Goal: Information Seeking & Learning: Learn about a topic

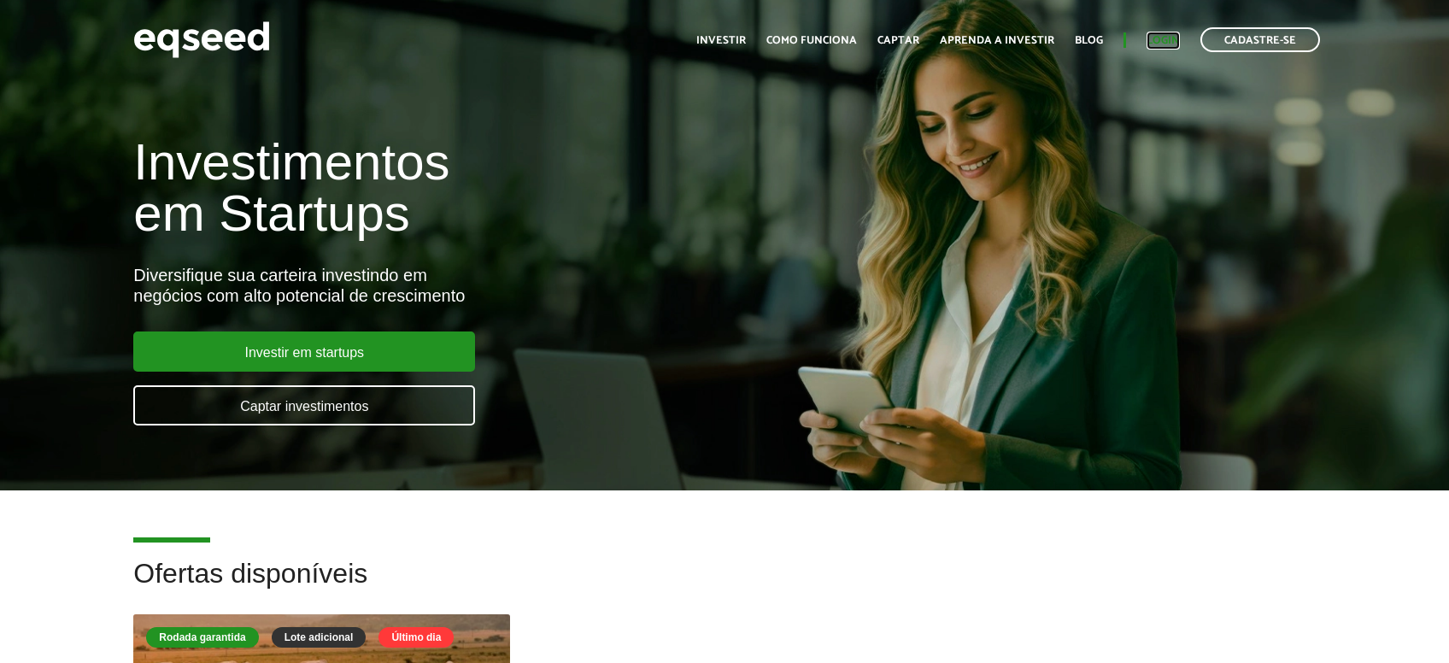
click at [1151, 42] on link "Login" at bounding box center [1163, 40] width 33 height 11
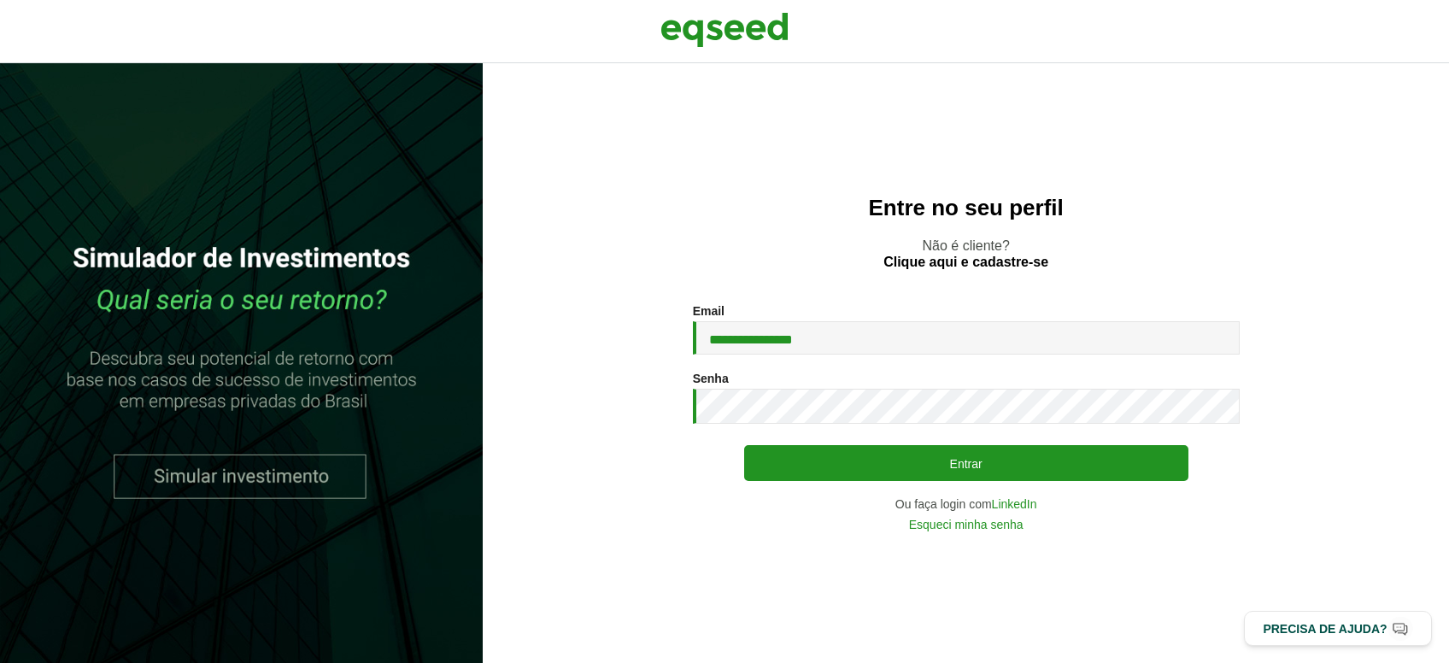
type input "**********"
click at [744, 445] on button "Entrar" at bounding box center [966, 463] width 444 height 36
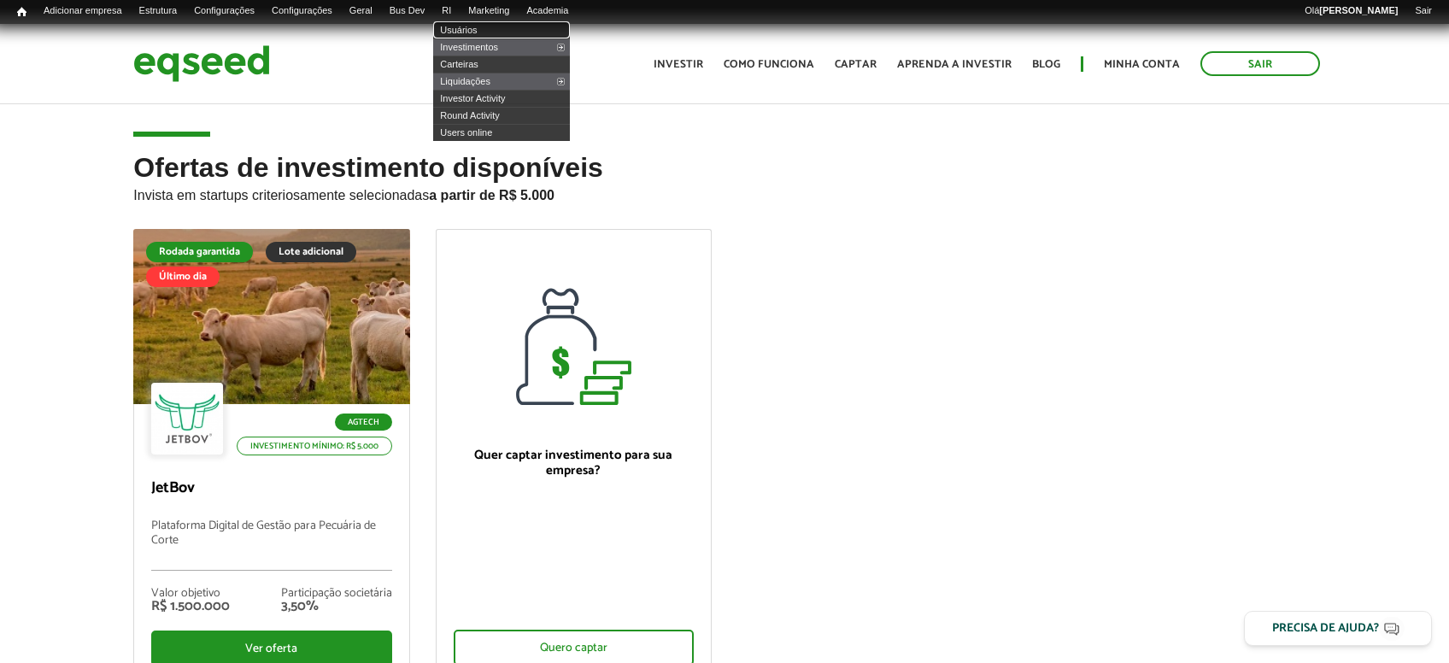
click at [478, 26] on link "Usuários" at bounding box center [501, 29] width 137 height 17
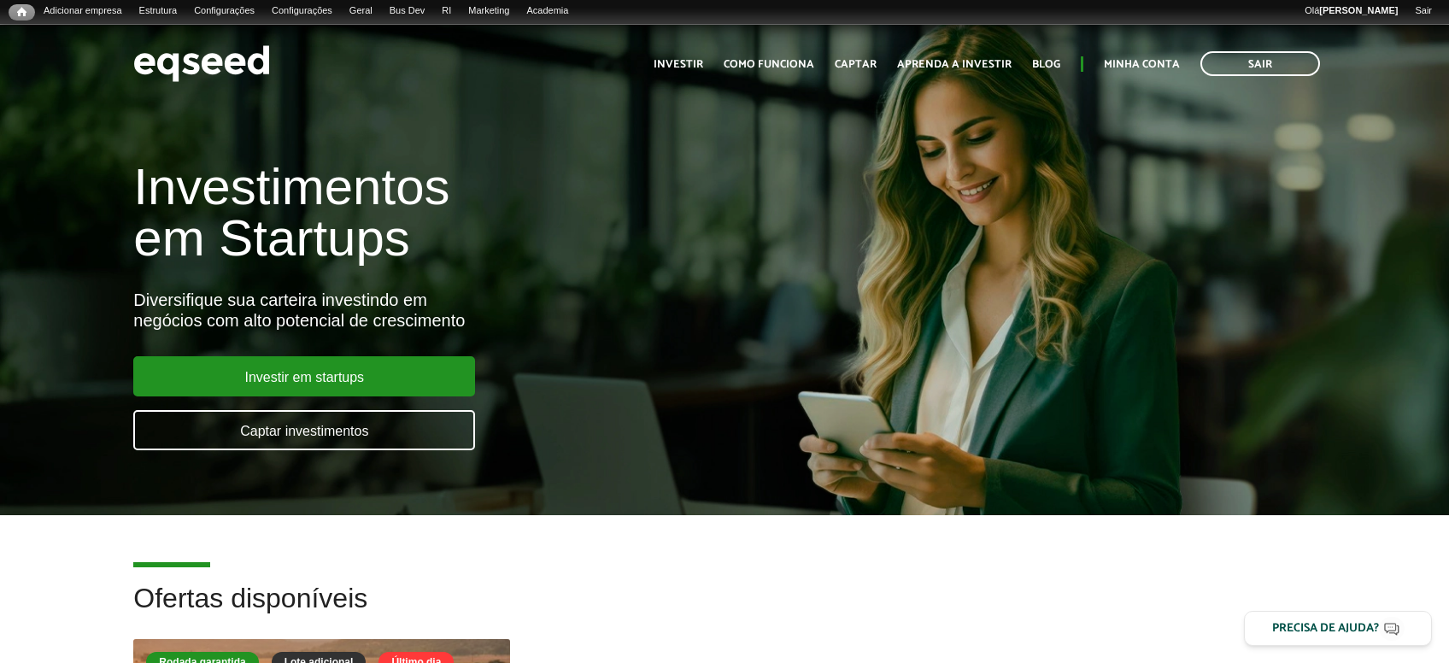
click at [987, 604] on h2 "Ofertas disponíveis" at bounding box center [724, 612] width 1182 height 56
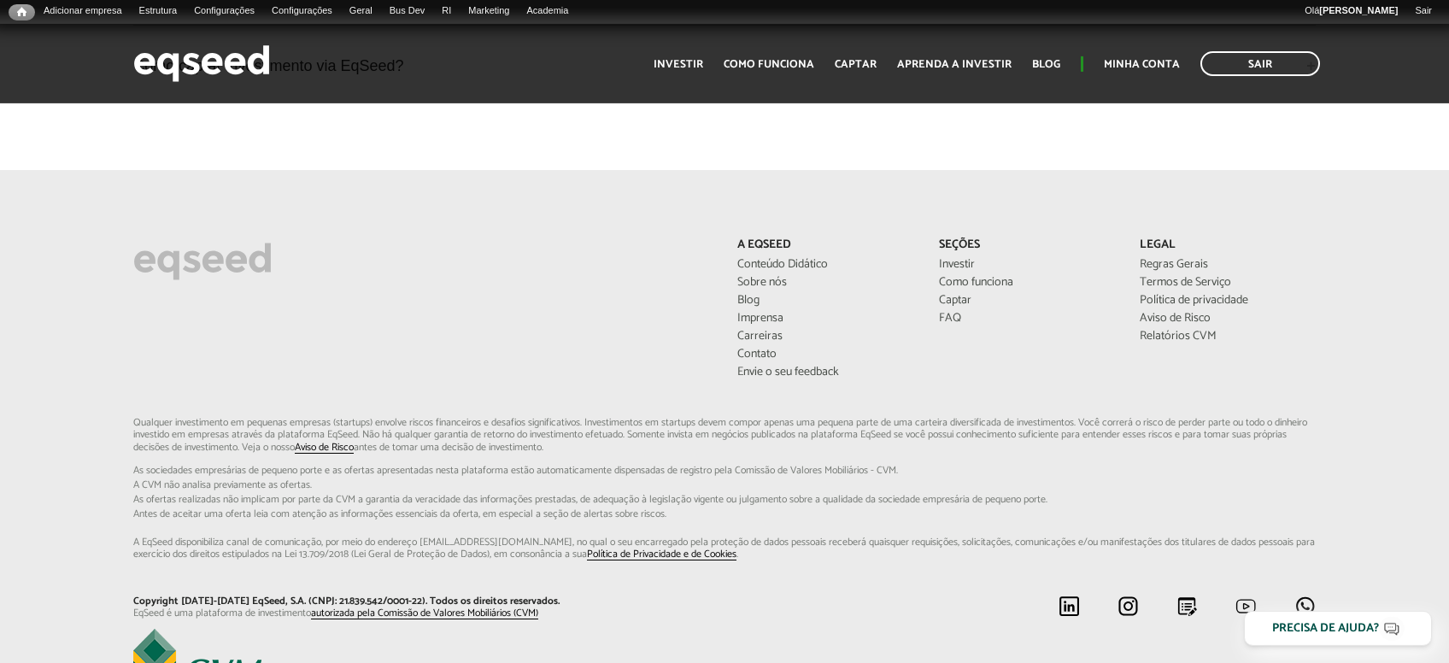
scroll to position [5136, 0]
click at [1156, 331] on link "Relatórios CVM" at bounding box center [1228, 337] width 176 height 12
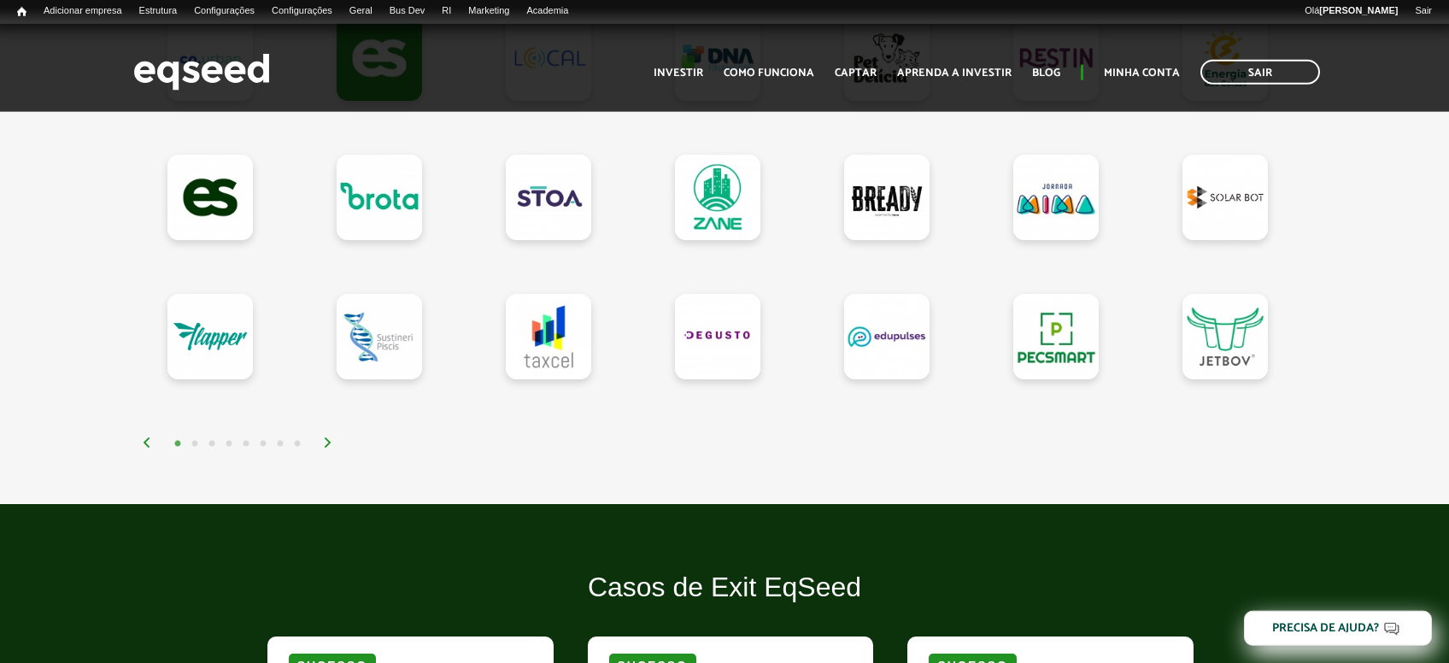
scroll to position [1618, 0]
click at [1032, 441] on div "1 2 3 4 5 6 7 8" at bounding box center [728, 443] width 1173 height 20
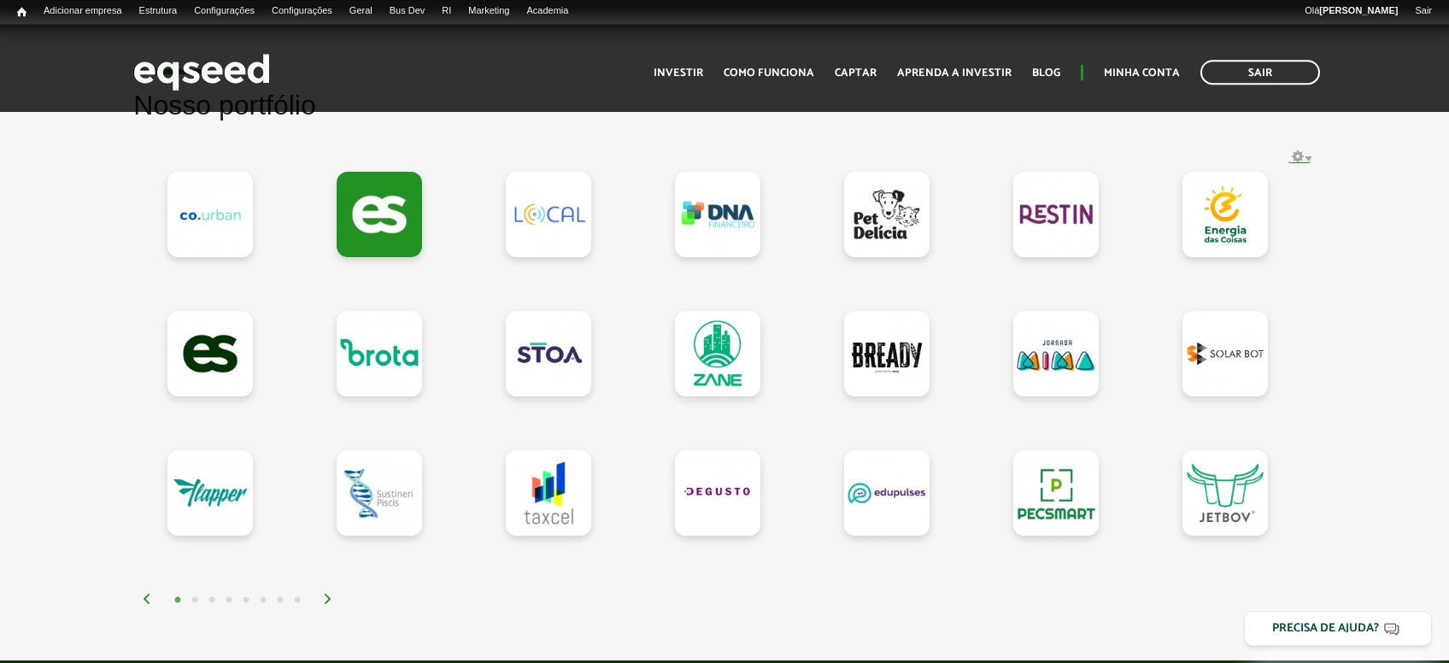
scroll to position [1463, 0]
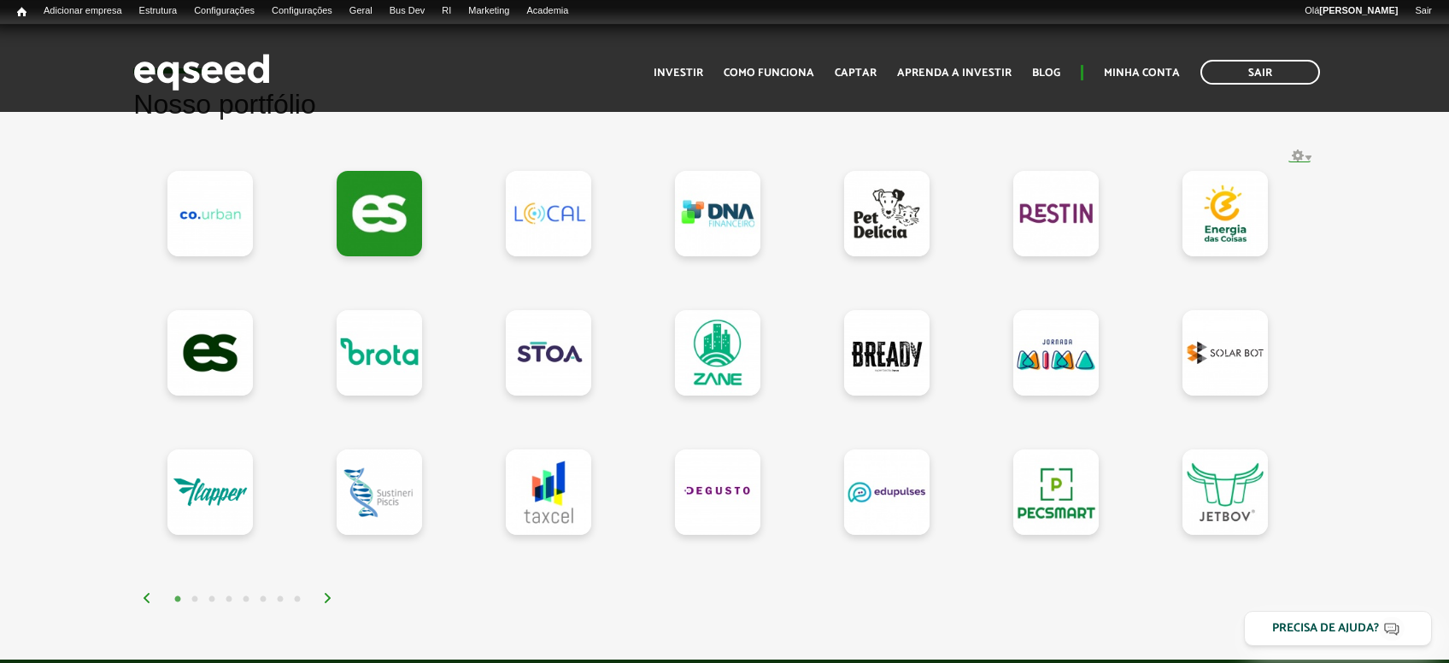
click at [328, 594] on img at bounding box center [328, 598] width 10 height 10
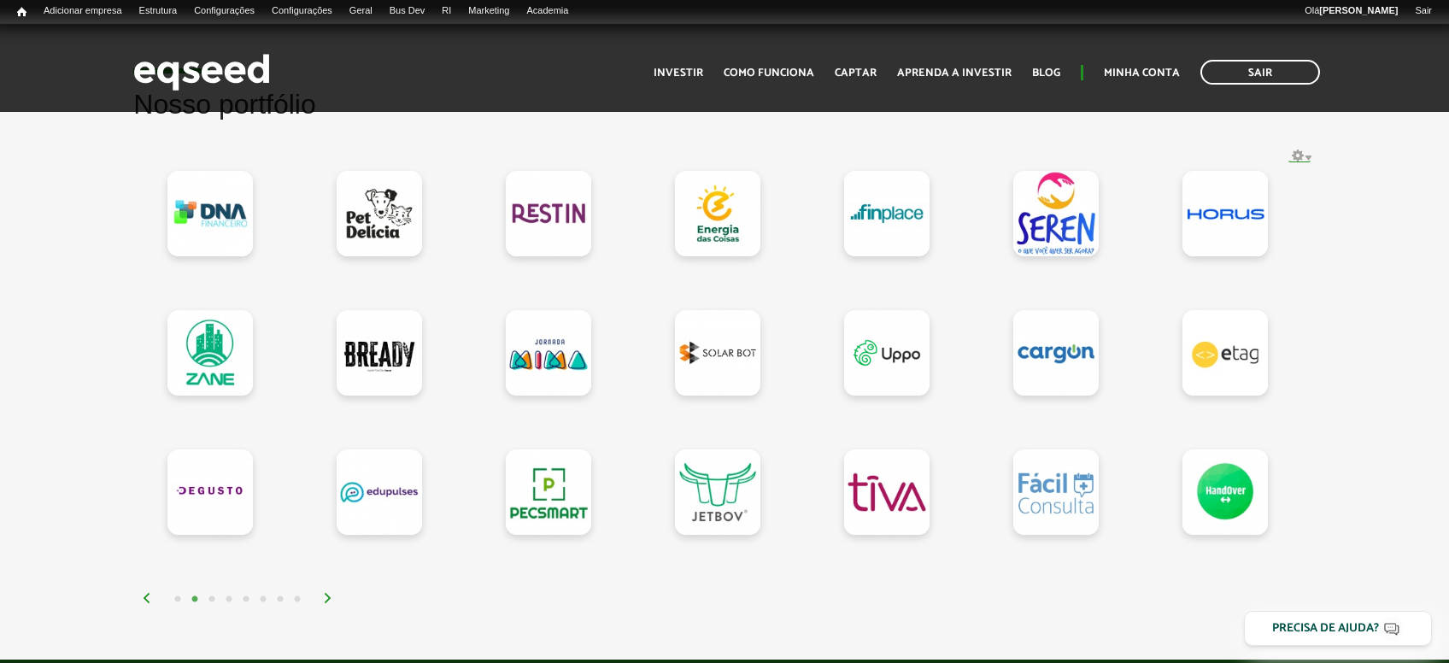
click at [328, 594] on img at bounding box center [328, 598] width 10 height 10
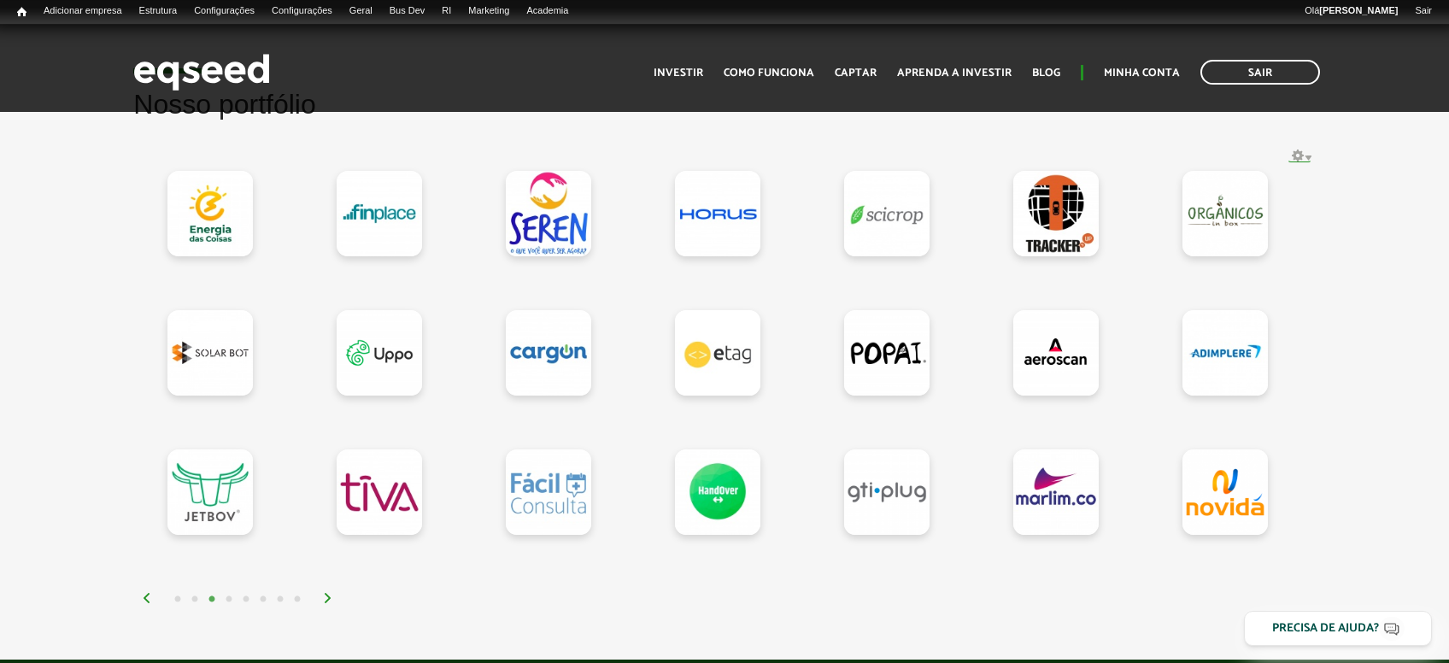
click at [328, 594] on img at bounding box center [328, 598] width 10 height 10
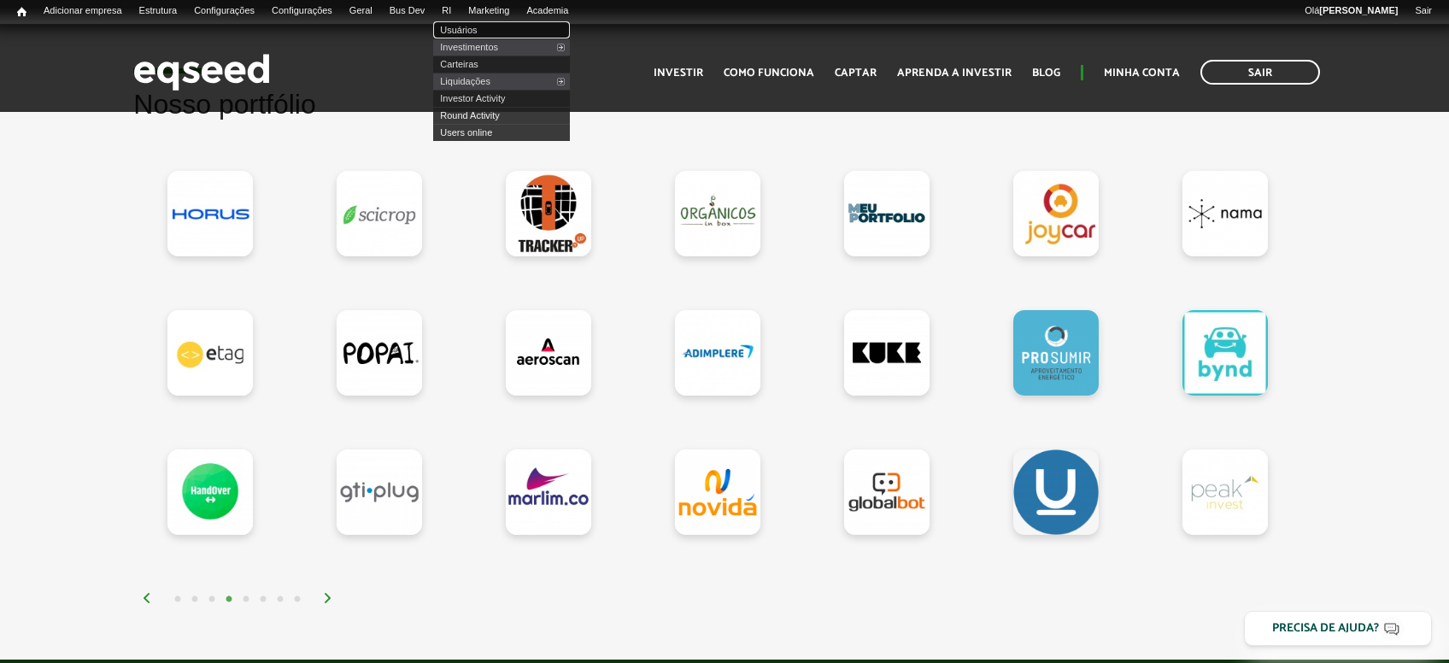
click at [484, 29] on link "Usuários" at bounding box center [501, 29] width 137 height 17
